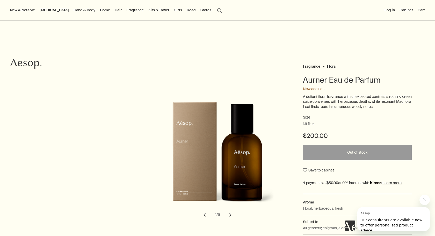
scroll to position [800, 0]
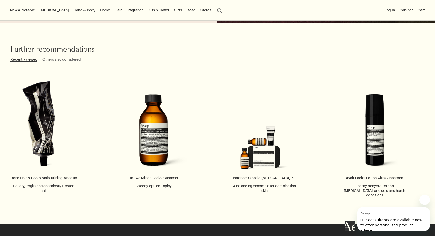
click at [30, 9] on button "New & Notable" at bounding box center [22, 10] width 27 height 7
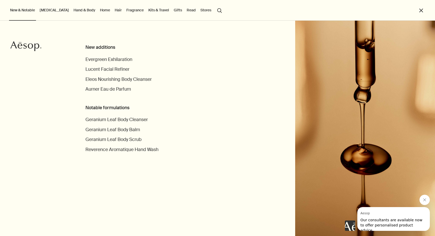
click at [28, 10] on button "New & Notable" at bounding box center [22, 10] width 27 height 7
click at [54, 10] on link "[MEDICAL_DATA]" at bounding box center [54, 10] width 31 height 7
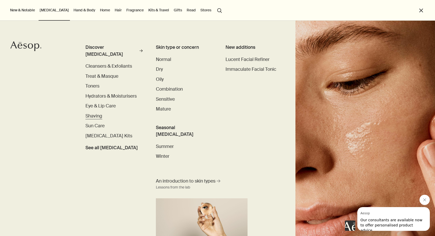
click at [95, 113] on span "Shaving" at bounding box center [93, 116] width 17 height 6
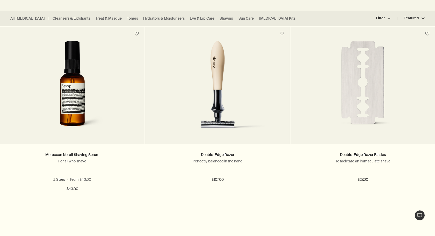
scroll to position [138, 0]
